Goal: Transaction & Acquisition: Book appointment/travel/reservation

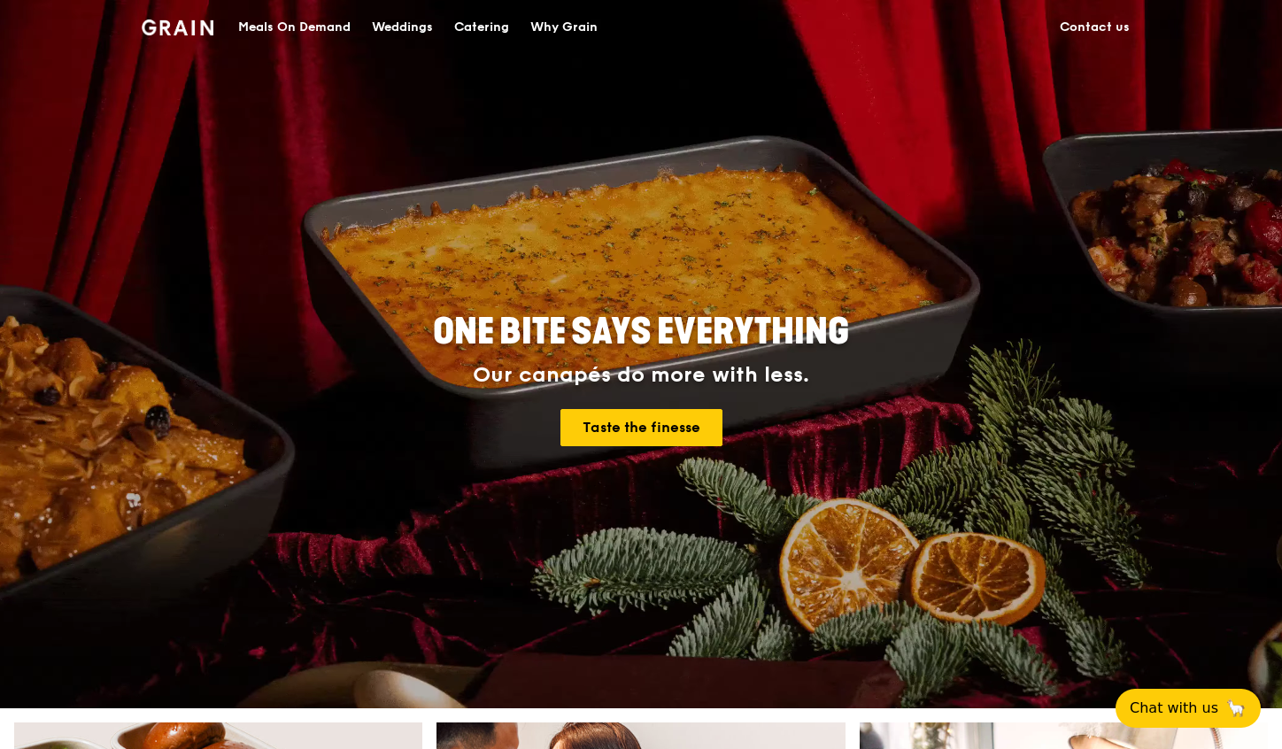
click at [482, 32] on div "Catering" at bounding box center [481, 27] width 55 height 53
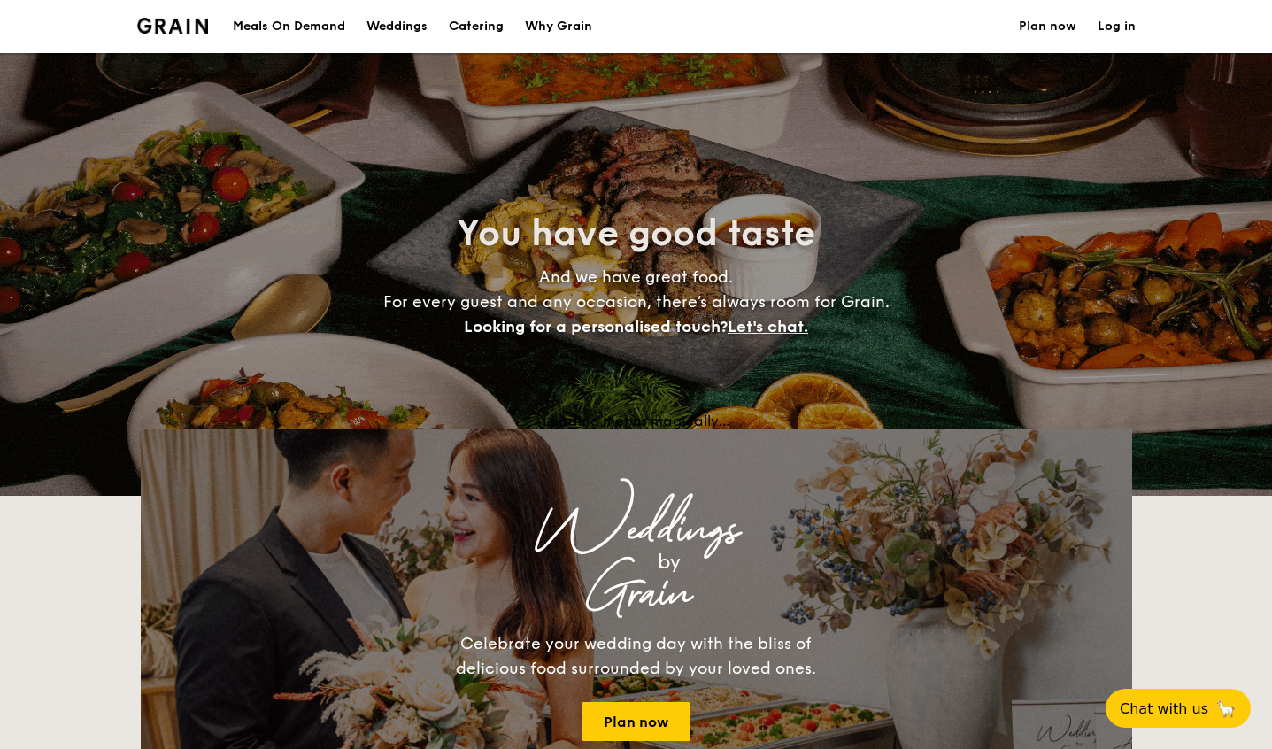
select select
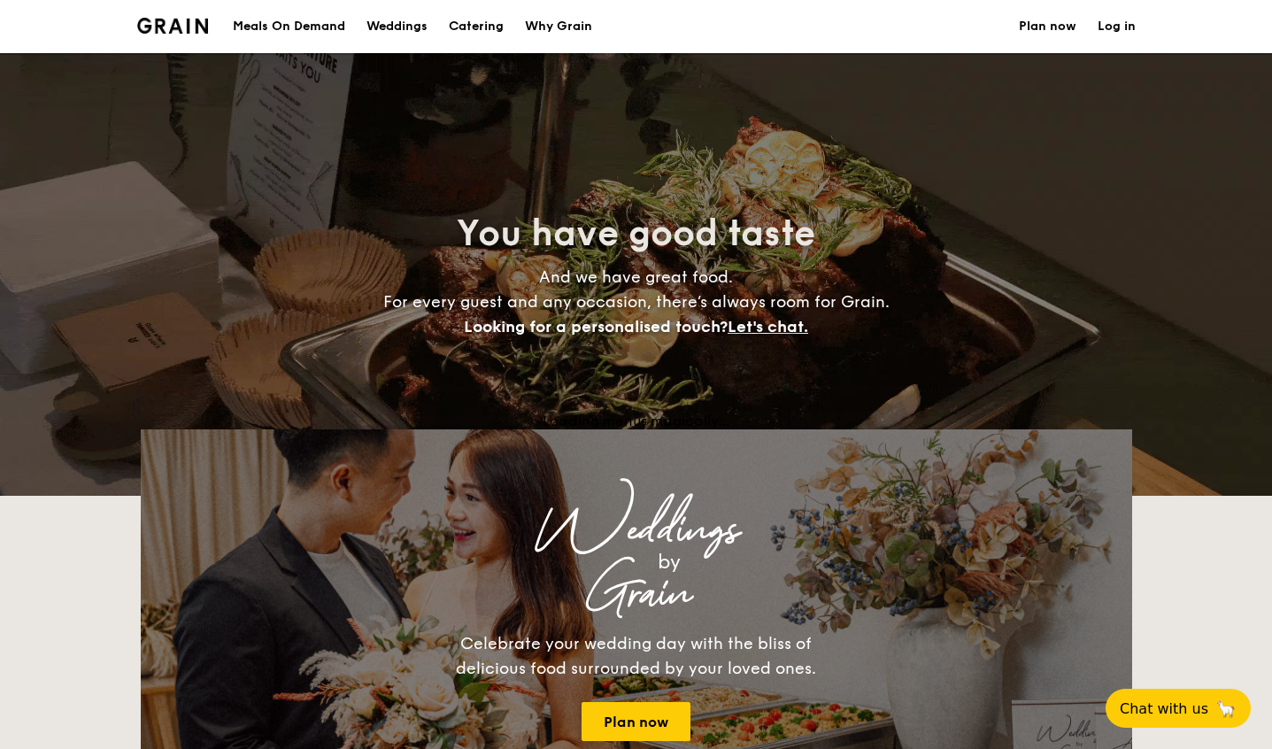
click at [483, 26] on h1 "Catering" at bounding box center [476, 26] width 55 height 53
click at [490, 27] on h1 "Catering" at bounding box center [476, 26] width 55 height 53
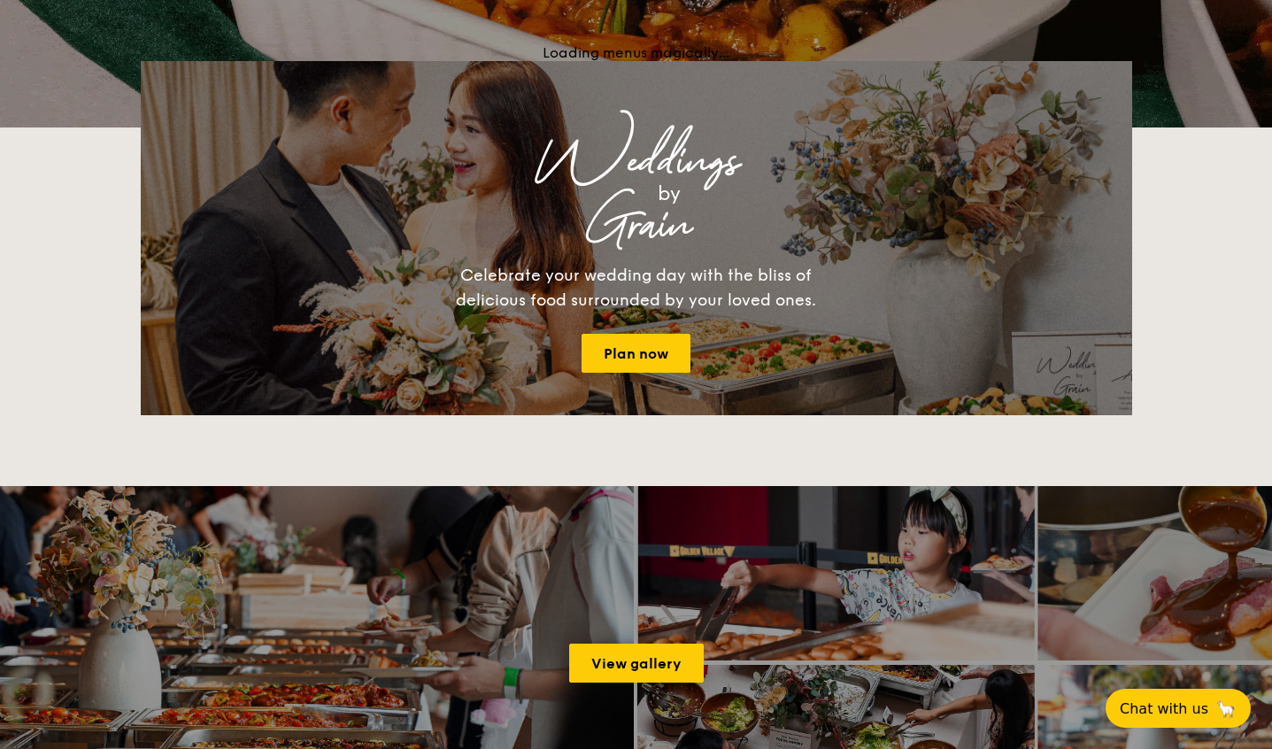
scroll to position [427, 0]
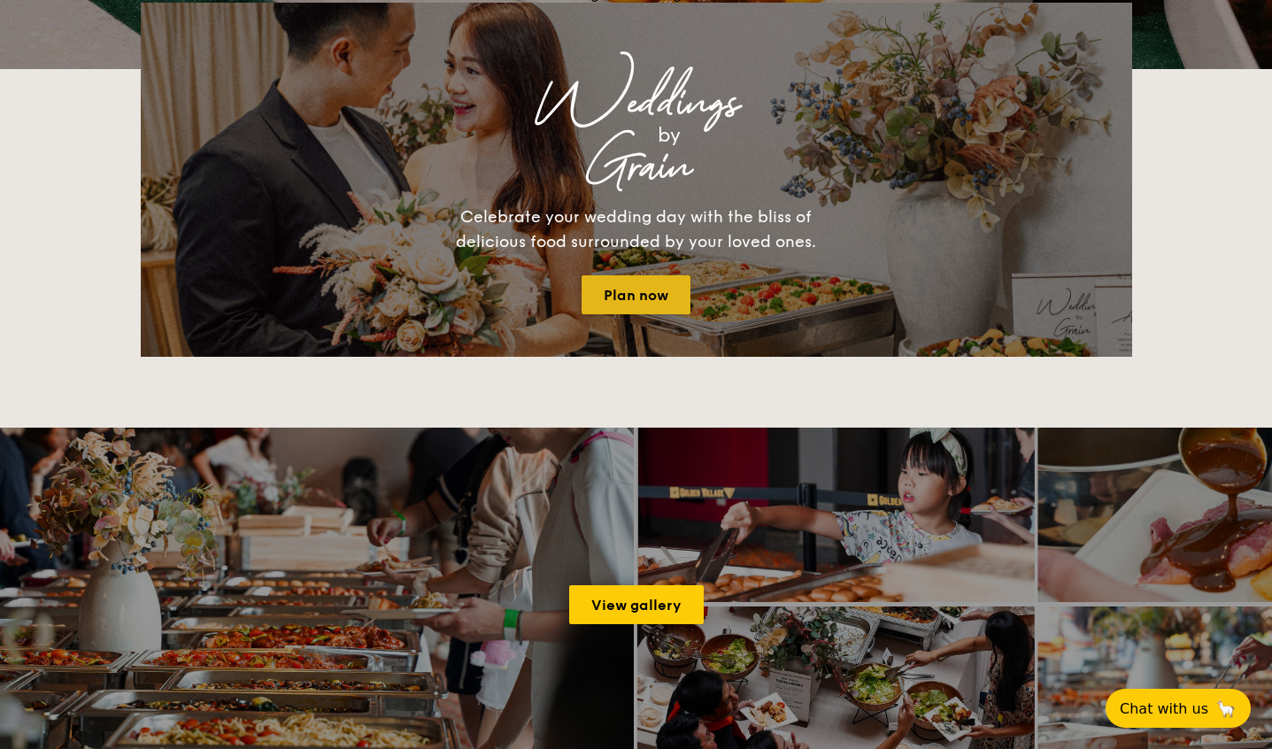
click at [636, 302] on link "Plan now" at bounding box center [636, 294] width 109 height 39
